Goal: Transaction & Acquisition: Purchase product/service

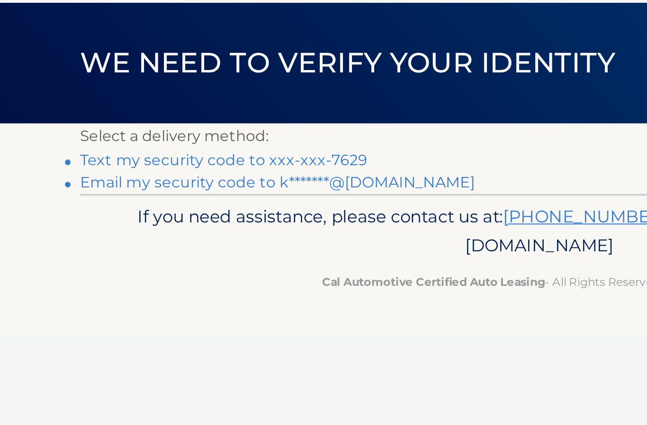
click at [89, 130] on link "Text my security code to xxx-xxx-7629" at bounding box center [162, 134] width 147 height 9
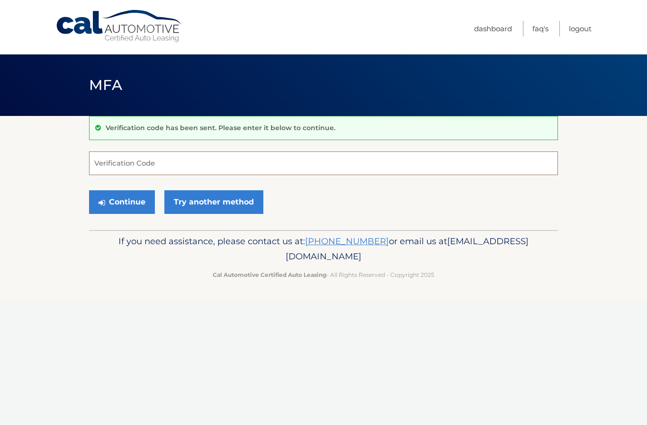
click at [111, 170] on input "Verification Code" at bounding box center [323, 164] width 469 height 24
type input "692520"
click at [133, 198] on button "Continue" at bounding box center [122, 202] width 66 height 24
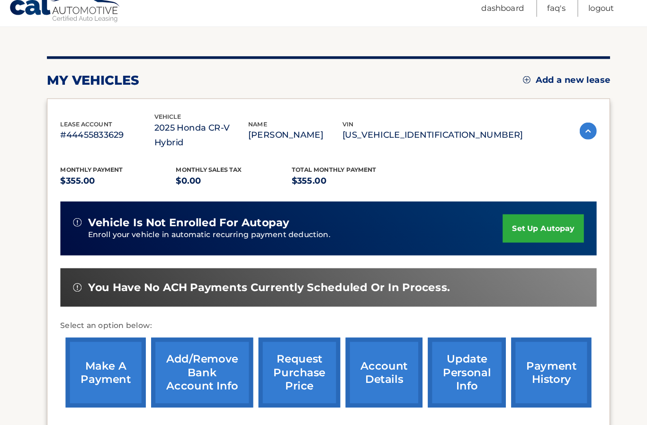
scroll to position [98, 0]
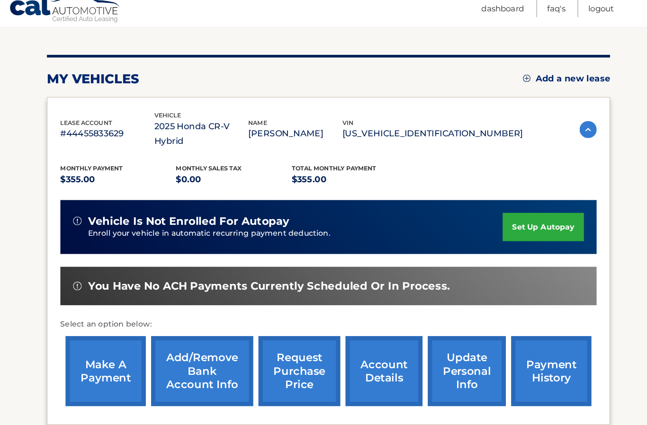
click at [106, 318] on link "make a payment" at bounding box center [141, 341] width 71 height 62
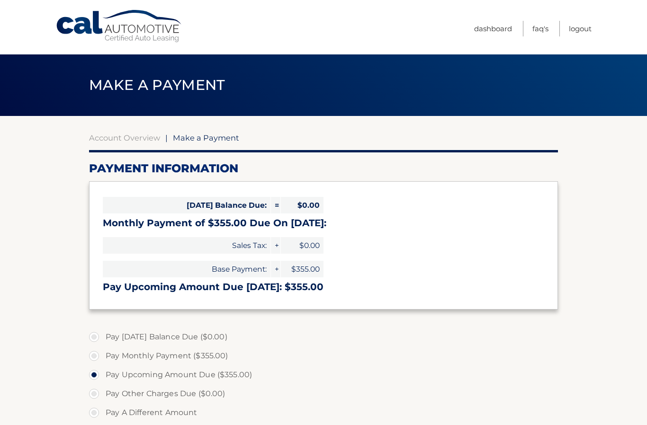
select select "NmNlNDRmZTktYTMwMC00NDRjLTgxYWMtNTEzYTQ0YmE4NmM3"
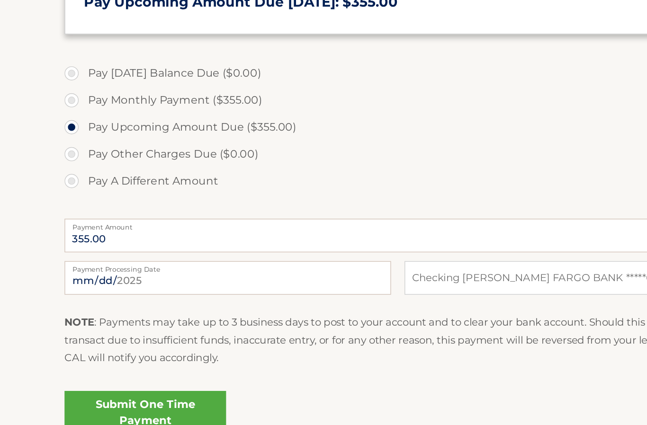
scroll to position [189, 0]
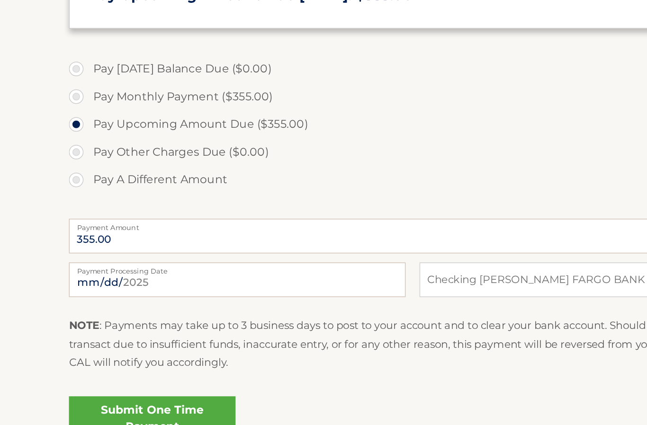
click at [99, 372] on link "Submit One Time Payment" at bounding box center [146, 387] width 114 height 30
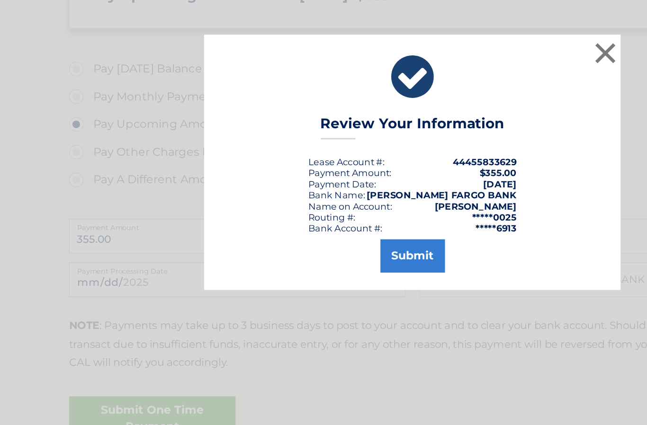
click at [302, 265] on button "Submit" at bounding box center [324, 276] width 44 height 23
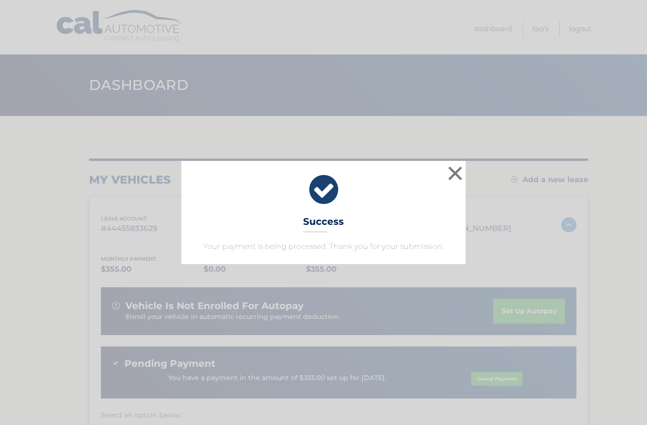
click at [451, 173] on button "×" at bounding box center [455, 173] width 19 height 19
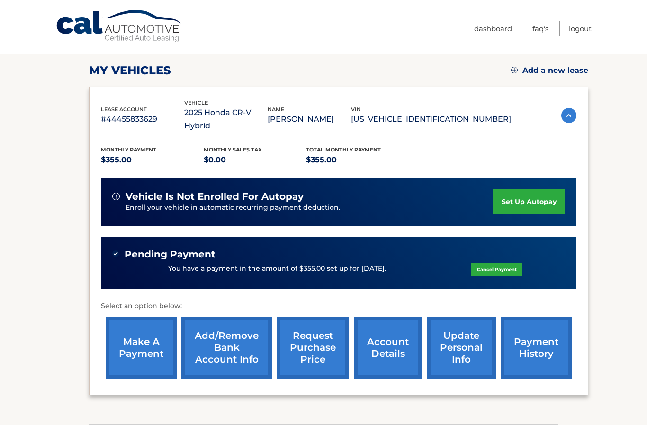
scroll to position [123, 0]
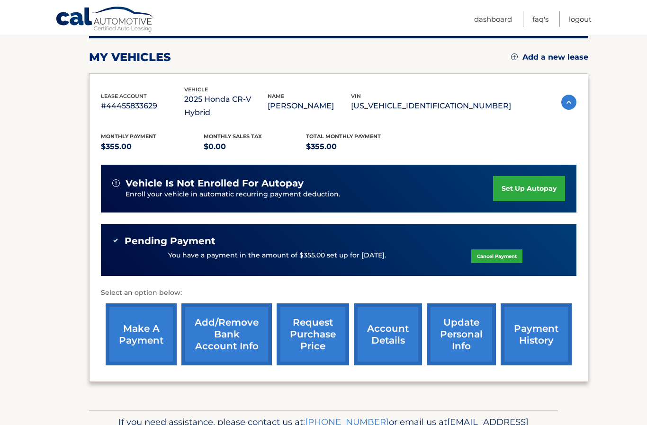
click at [582, 18] on link "Logout" at bounding box center [580, 19] width 23 height 16
